Goal: Task Accomplishment & Management: Use online tool/utility

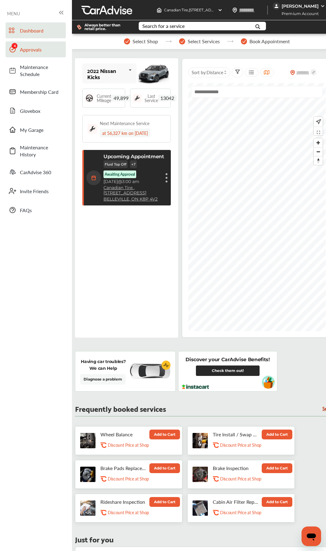
click at [28, 54] on link "Approvals" at bounding box center [36, 49] width 60 height 16
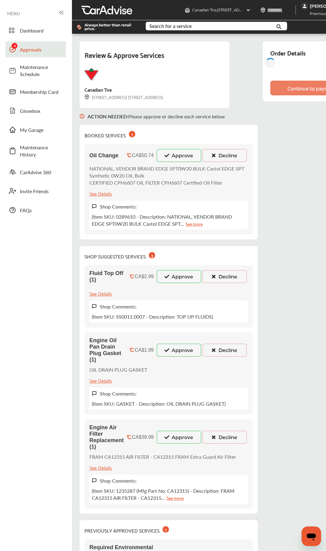
drag, startPoint x: 169, startPoint y: 156, endPoint x: 179, endPoint y: 224, distance: 68.8
click at [169, 157] on icon at bounding box center [167, 155] width 6 height 4
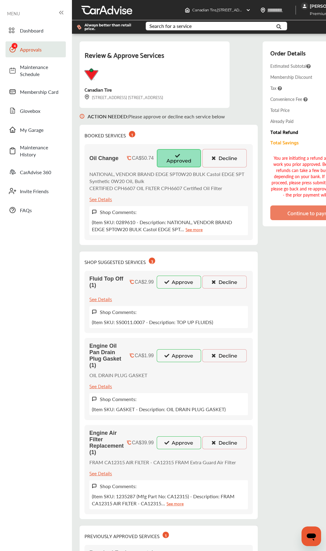
click at [171, 280] on button "Approve" at bounding box center [179, 281] width 44 height 13
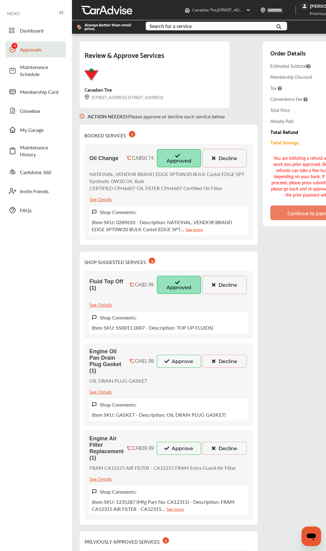
drag, startPoint x: 172, startPoint y: 361, endPoint x: 176, endPoint y: 392, distance: 30.7
click at [172, 362] on button "Approve" at bounding box center [179, 361] width 44 height 13
click at [175, 444] on button "Approve" at bounding box center [179, 448] width 44 height 13
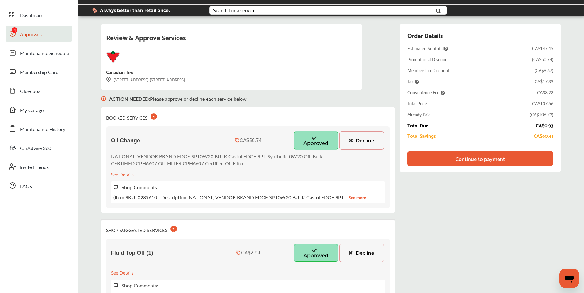
scroll to position [31, 0]
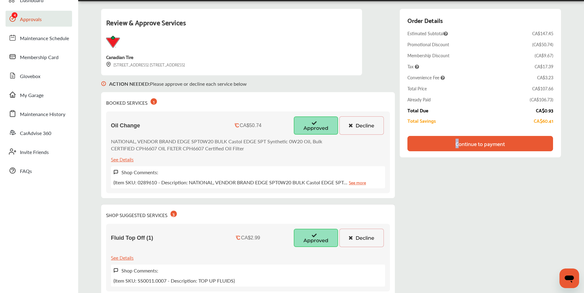
click at [331, 147] on div "Continue to payment" at bounding box center [479, 144] width 49 height 6
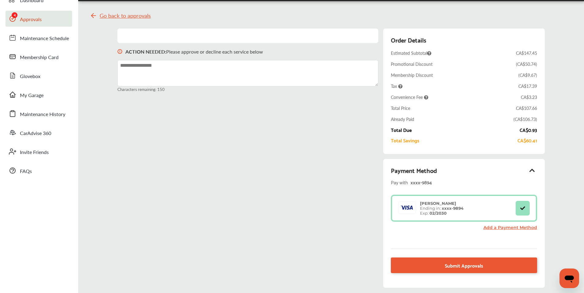
click at [331, 188] on div "Payment Method Pay with xxxx- 9894 [PERSON_NAME] Ending in: xxxx- 9894 Exp: 02/…" at bounding box center [464, 202] width 146 height 75
